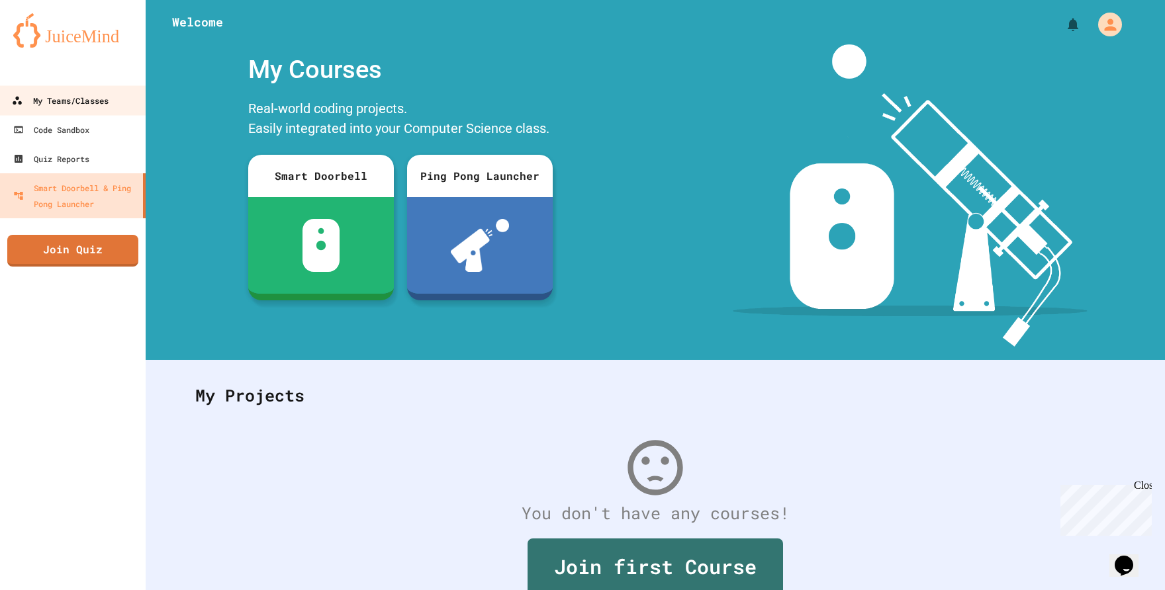
click at [76, 90] on link "My Teams/Classes" at bounding box center [72, 100] width 149 height 30
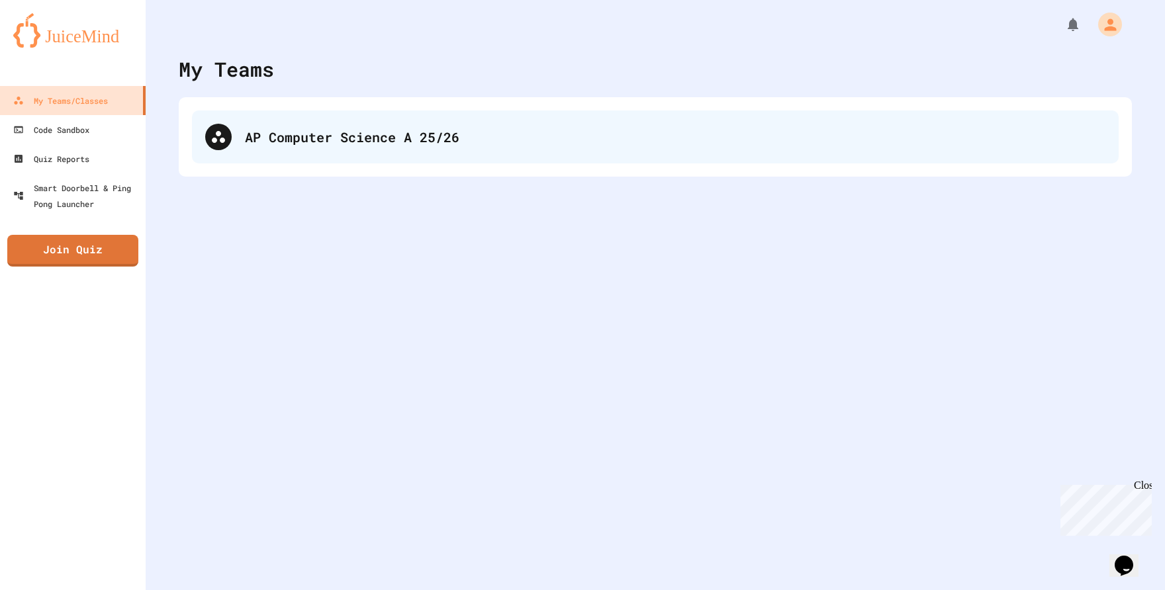
click at [373, 111] on div "AP Computer Science A 25/26" at bounding box center [655, 137] width 926 height 53
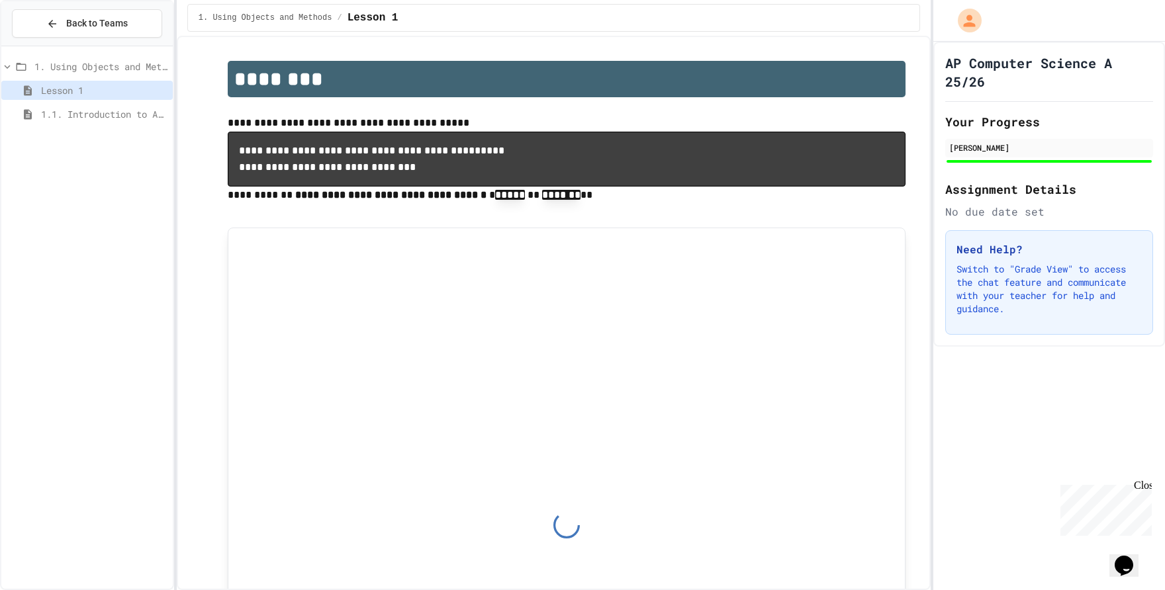
scroll to position [36, 0]
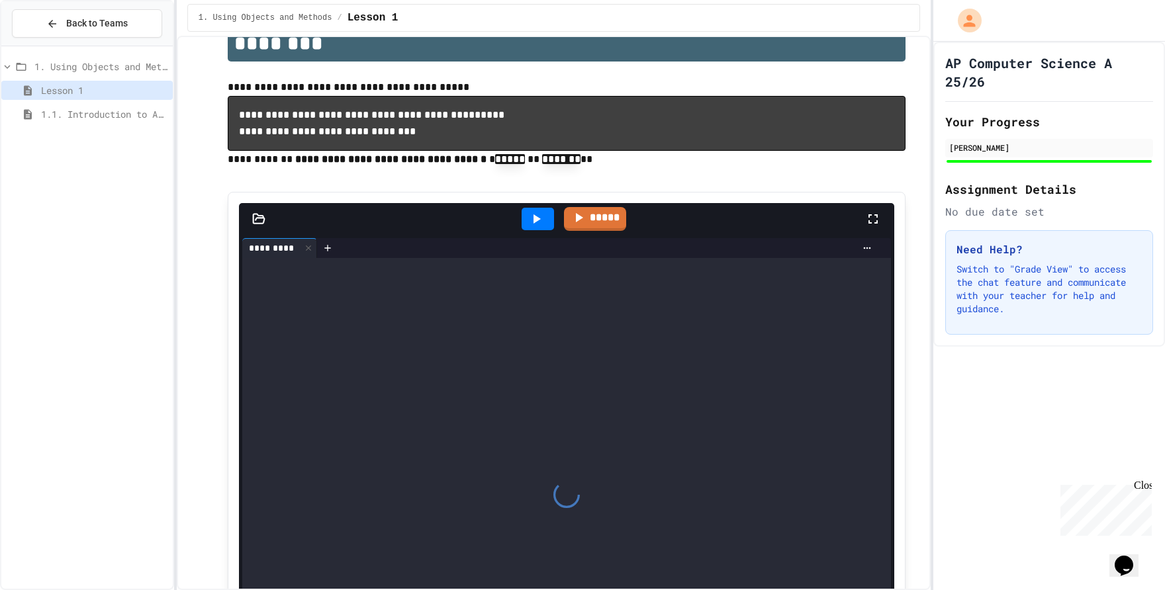
click at [99, 108] on span "1.1. Introduction to Algorithms, Programming, and Compilers" at bounding box center [104, 114] width 126 height 14
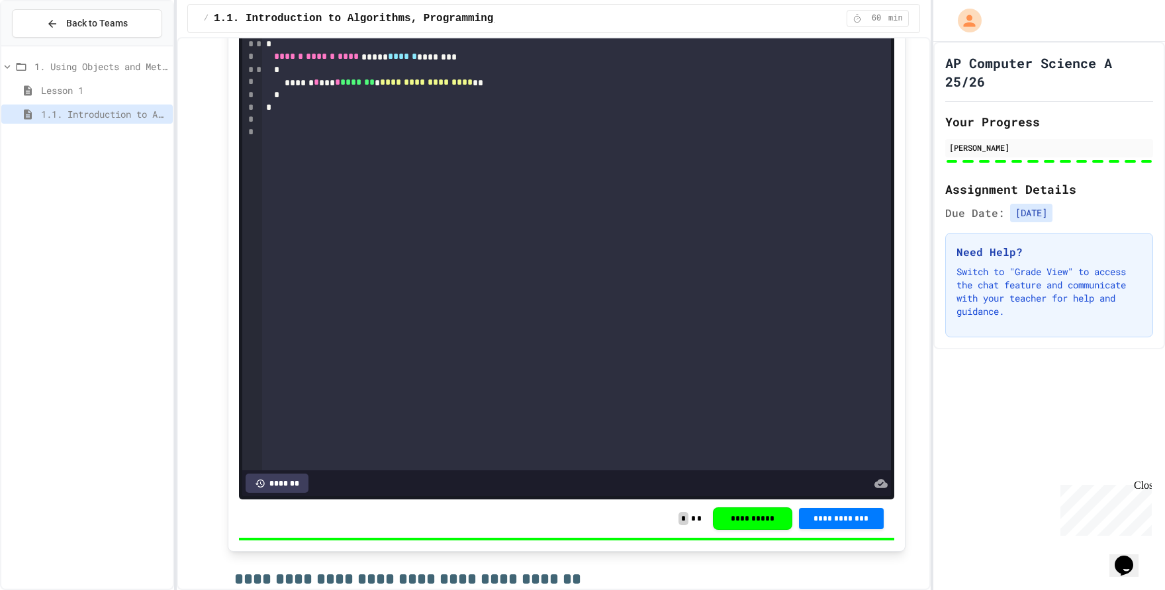
scroll to position [1972, 0]
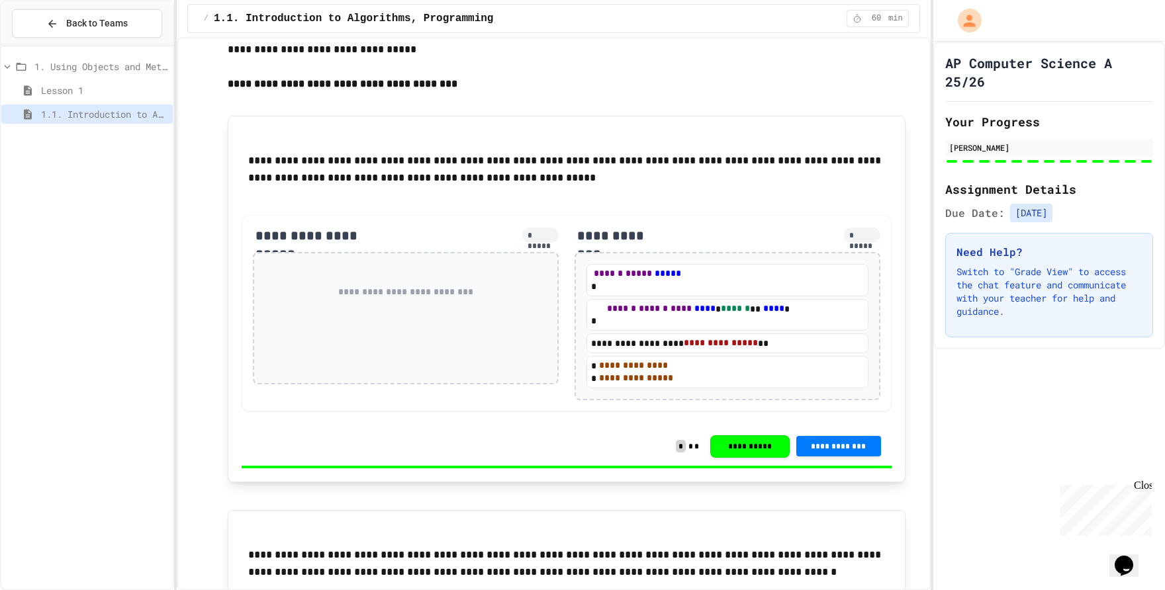
scroll to position [3846, 0]
